Goal: Information Seeking & Learning: Find specific page/section

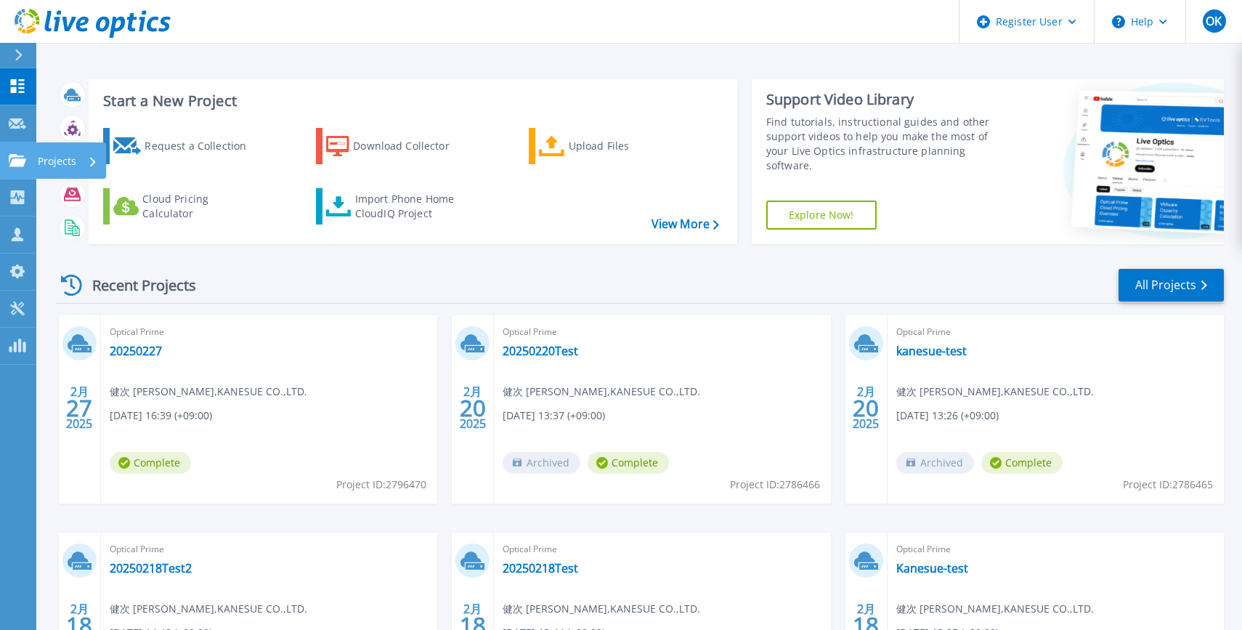
click at [16, 154] on icon at bounding box center [17, 160] width 17 height 12
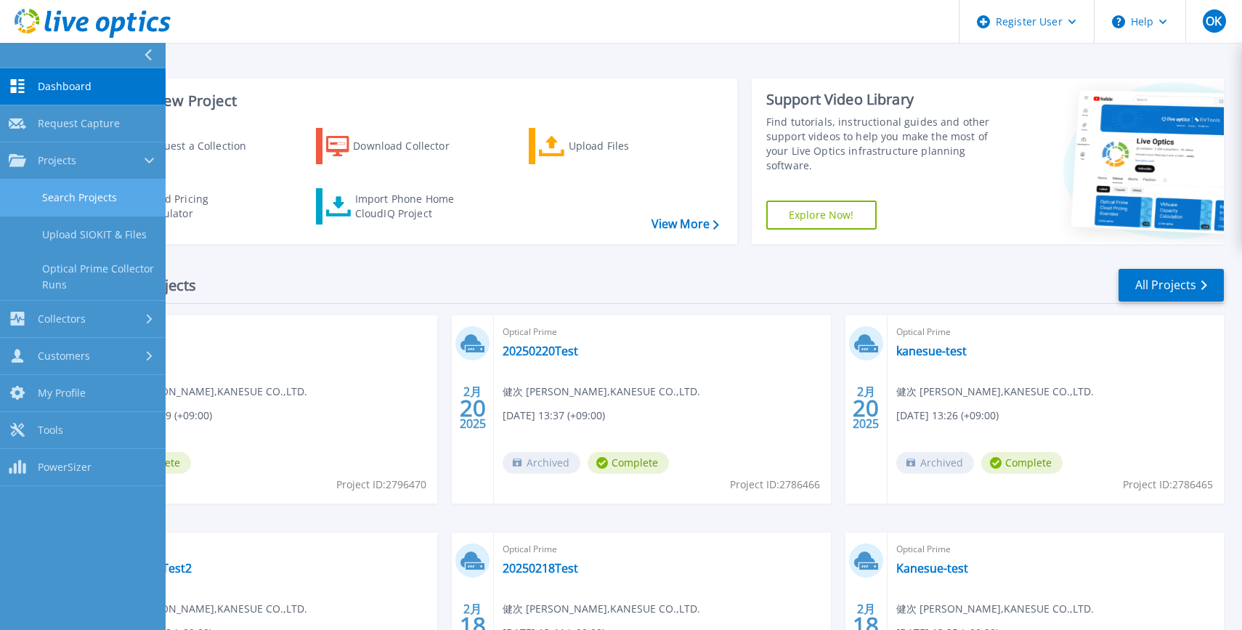
click at [75, 195] on link "Search Projects" at bounding box center [83, 197] width 166 height 37
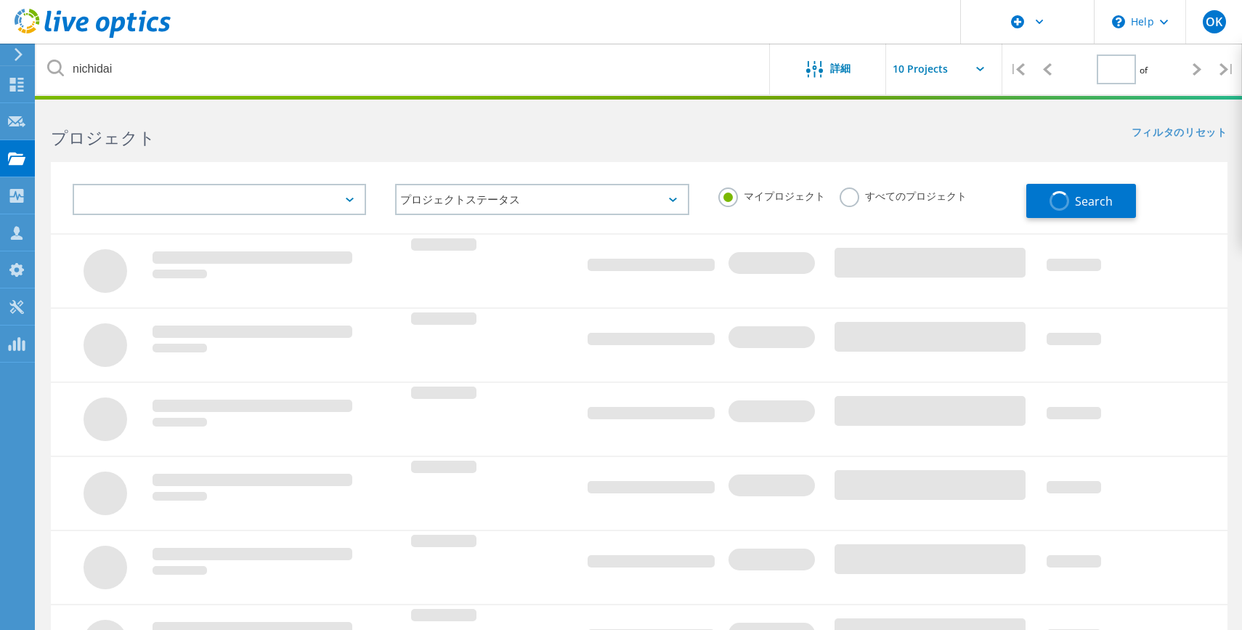
type input "1"
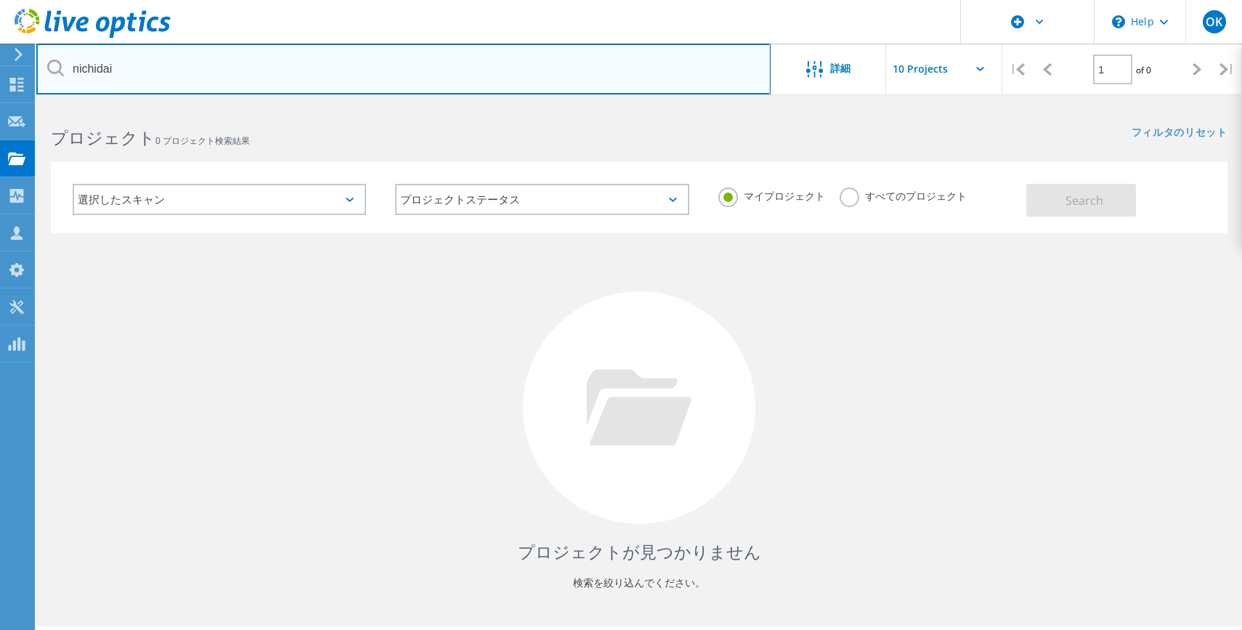
click at [272, 82] on input "nichidai" at bounding box center [403, 69] width 735 height 51
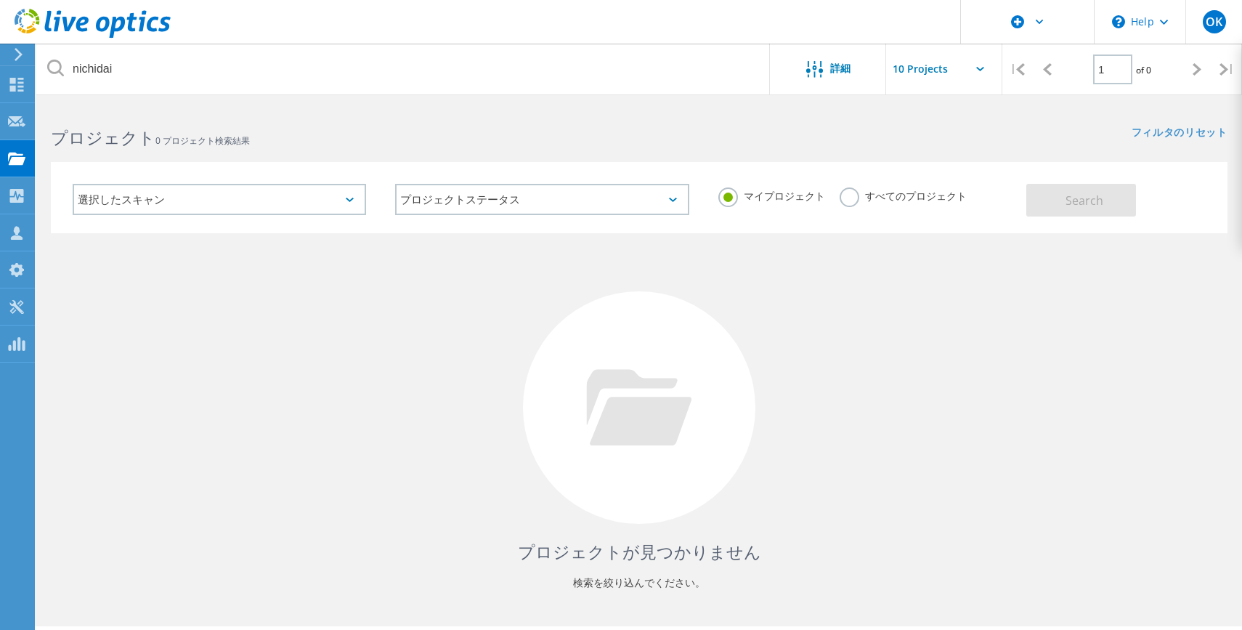
click at [814, 198] on div "マイプロジェクト すべてのプロジェクト" at bounding box center [865, 196] width 323 height 54
click at [840, 198] on label "すべてのプロジェクト" at bounding box center [903, 194] width 127 height 14
click at [0, 0] on input "すべてのプロジェクト" at bounding box center [0, 0] width 0 height 0
click at [1122, 214] on button "Search" at bounding box center [1082, 200] width 110 height 33
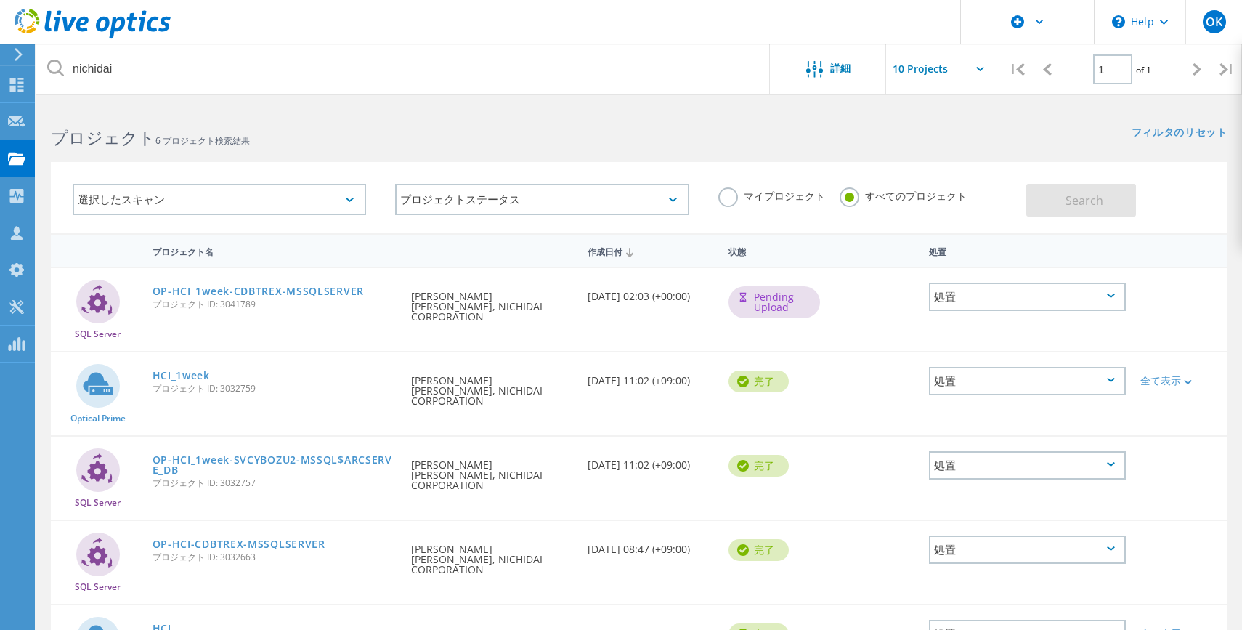
click at [1024, 367] on div "処置" at bounding box center [1028, 381] width 198 height 28
click at [106, 384] on circle at bounding box center [98, 386] width 44 height 44
click at [198, 371] on link "HCI_1week" at bounding box center [181, 376] width 57 height 10
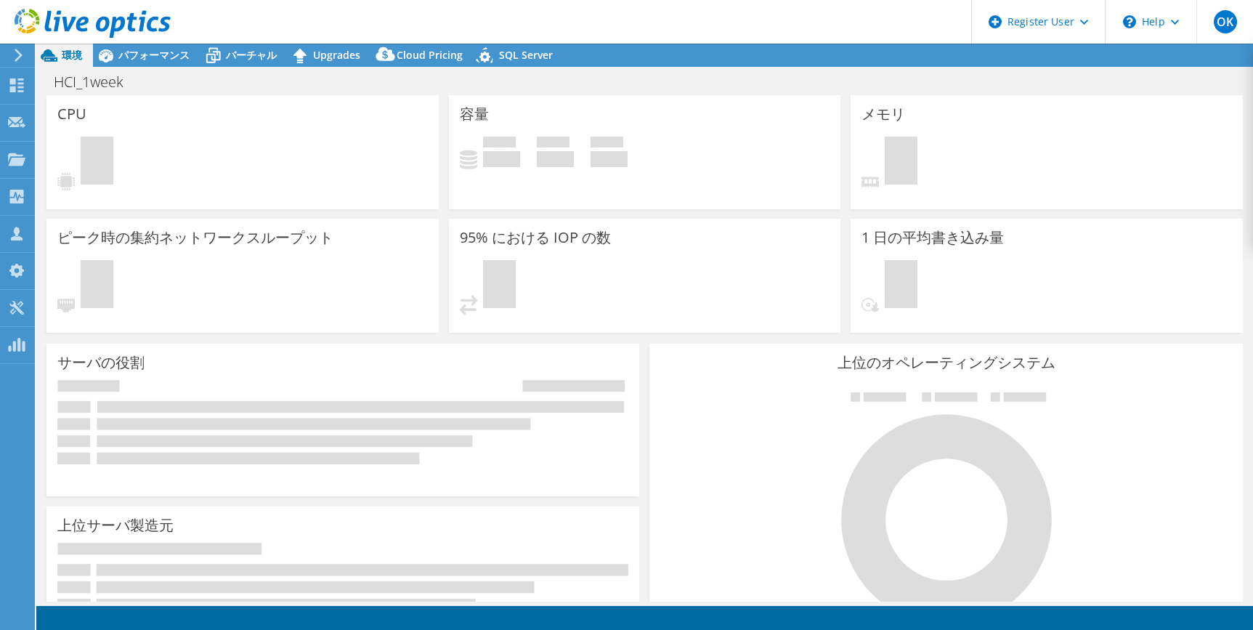
select select "USD"
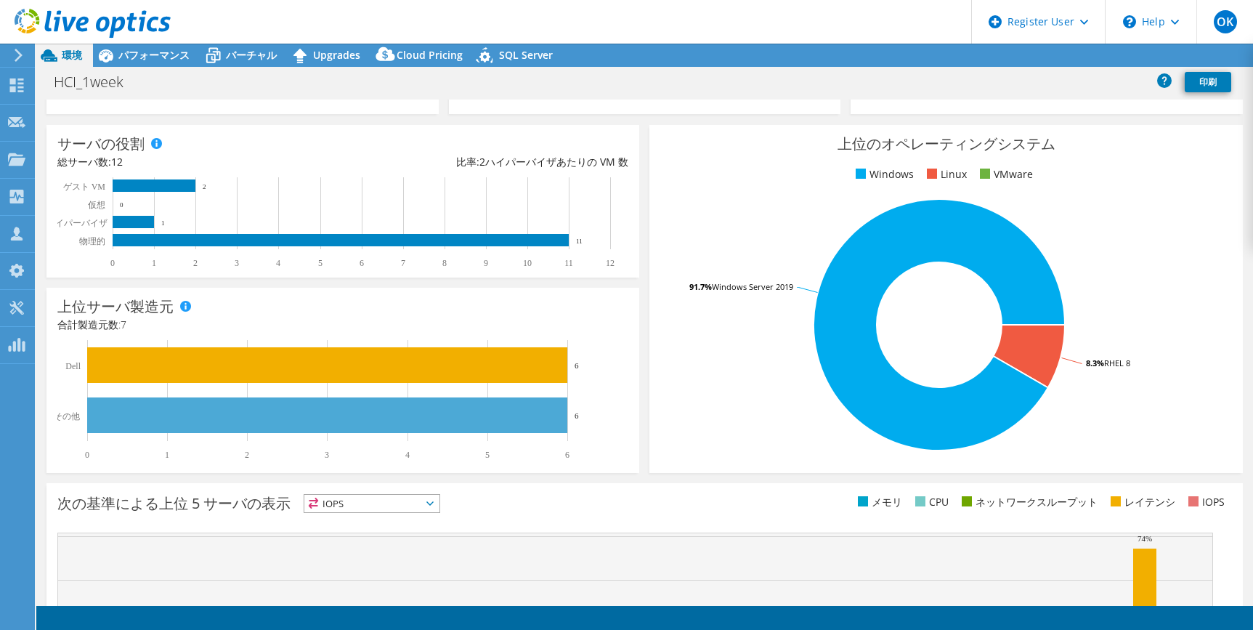
scroll to position [339, 0]
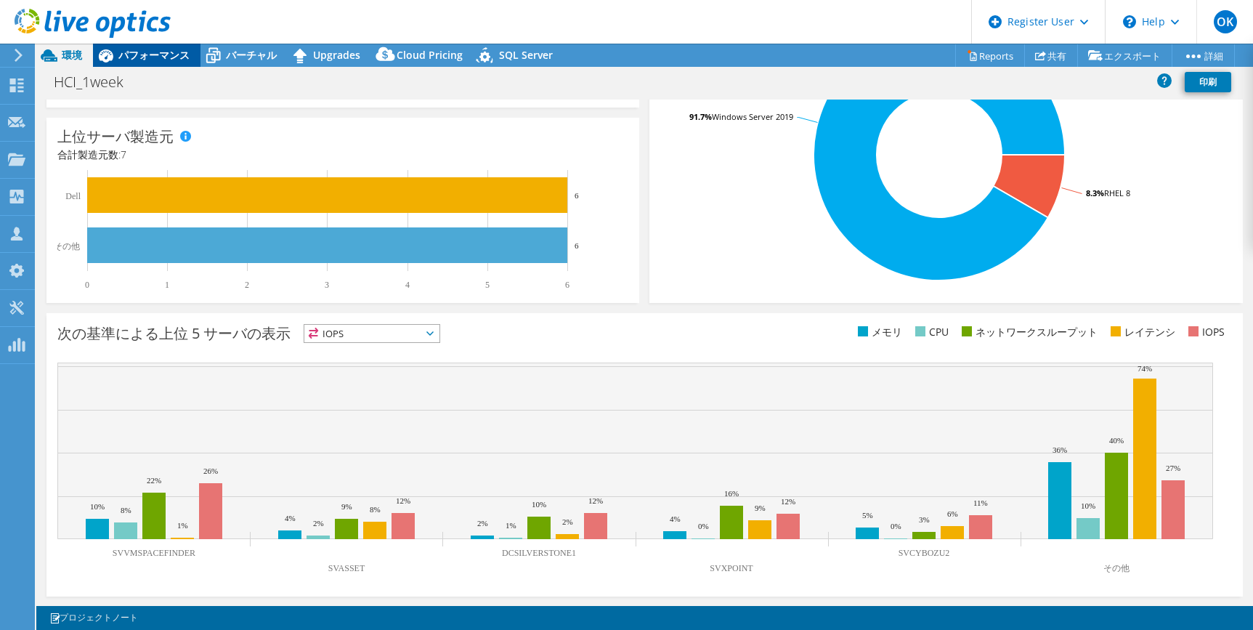
click at [151, 48] on span "パフォーマンス" at bounding box center [153, 55] width 71 height 14
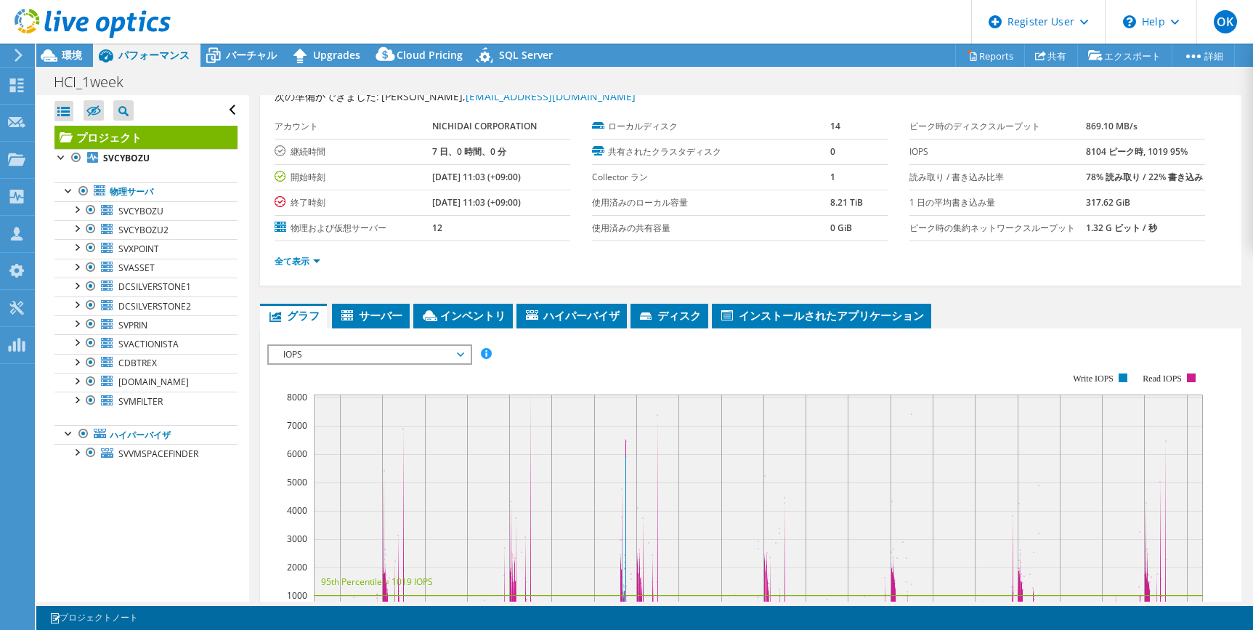
scroll to position [0, 0]
